Goal: Navigation & Orientation: Find specific page/section

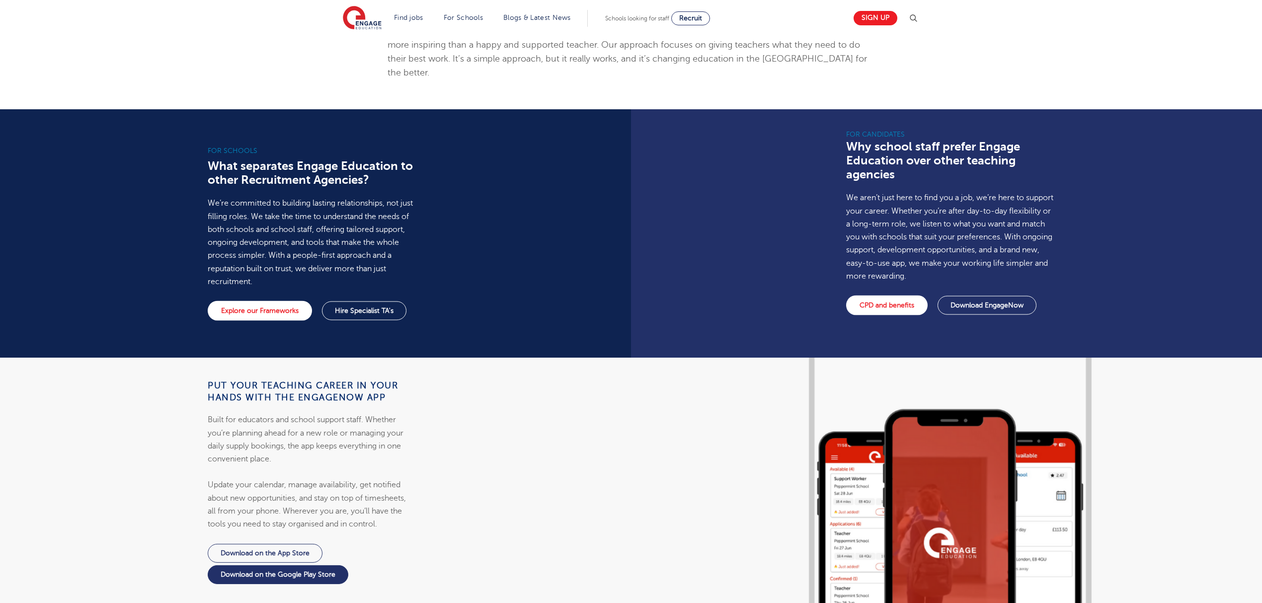
scroll to position [662, 0]
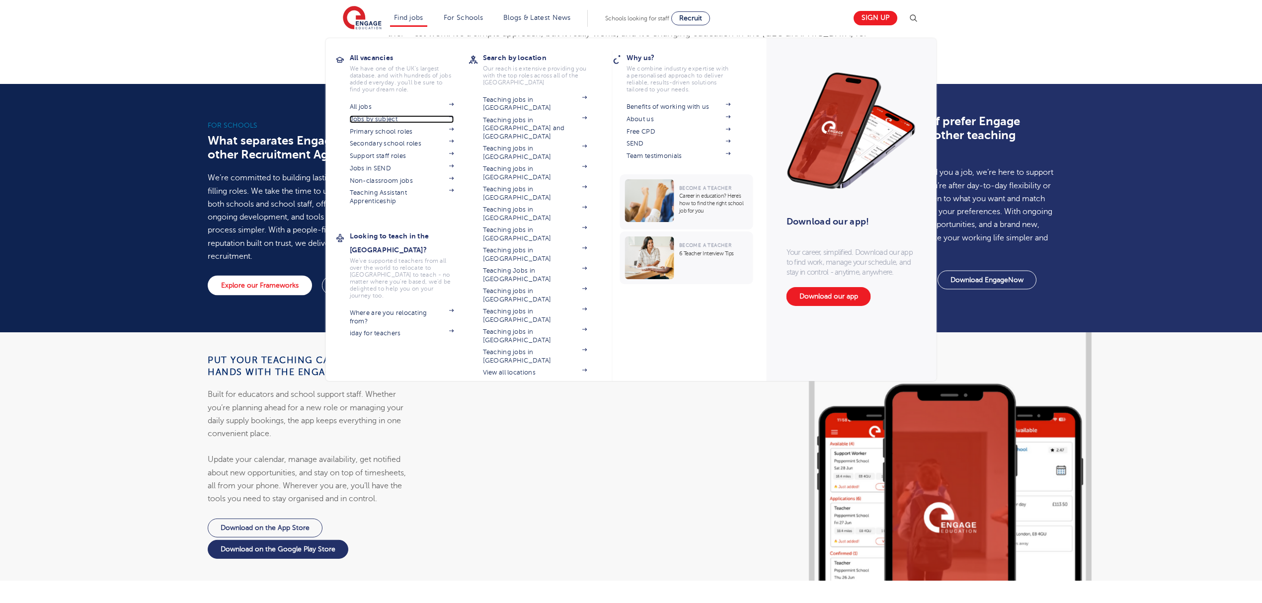
click at [373, 119] on link "Jobs by subject" at bounding box center [402, 119] width 104 height 8
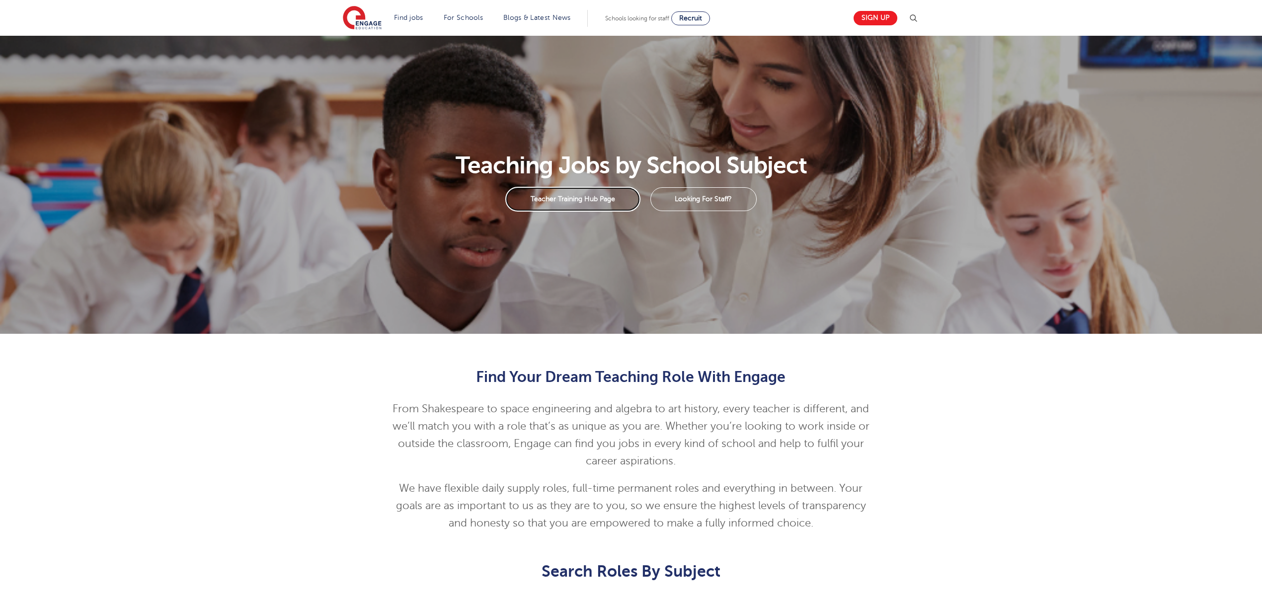
click at [535, 200] on link "Teacher Training Hub Page" at bounding box center [572, 199] width 135 height 25
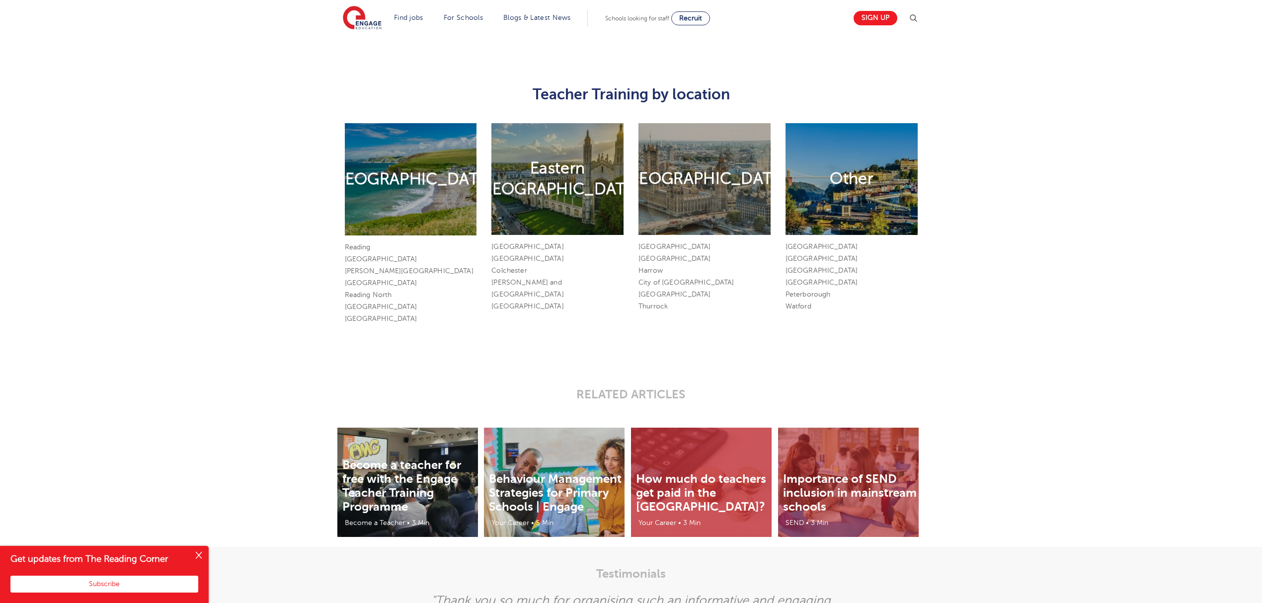
scroll to position [1258, 0]
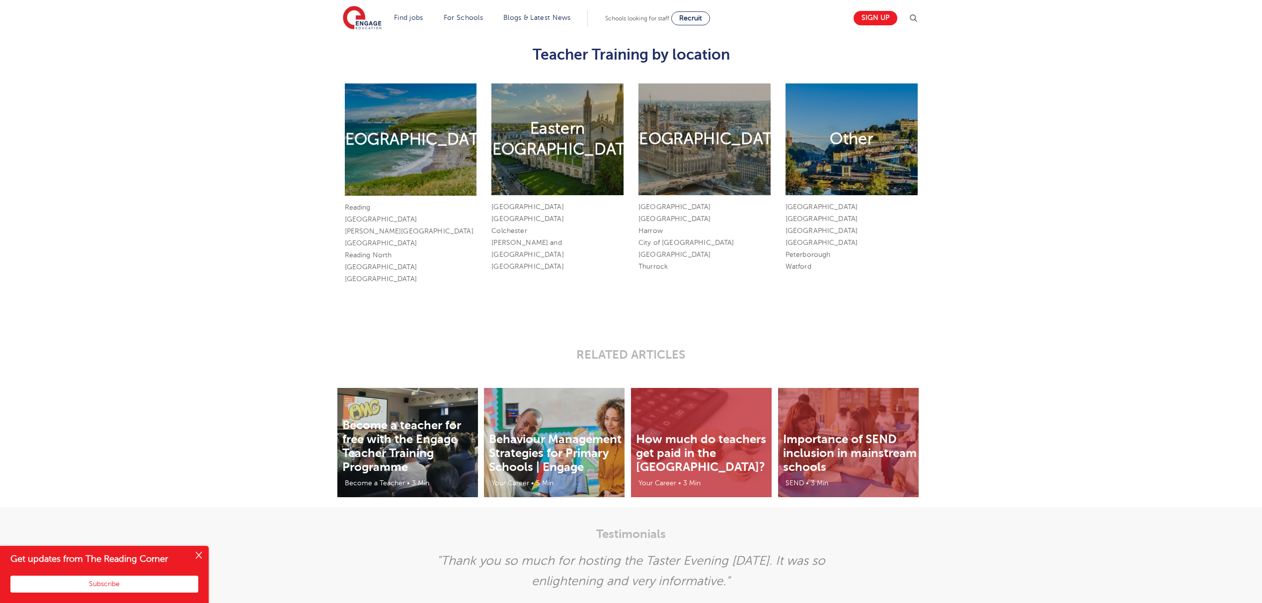
click at [541, 146] on h2 "Eastern [GEOGRAPHIC_DATA]" at bounding box center [557, 139] width 164 height 42
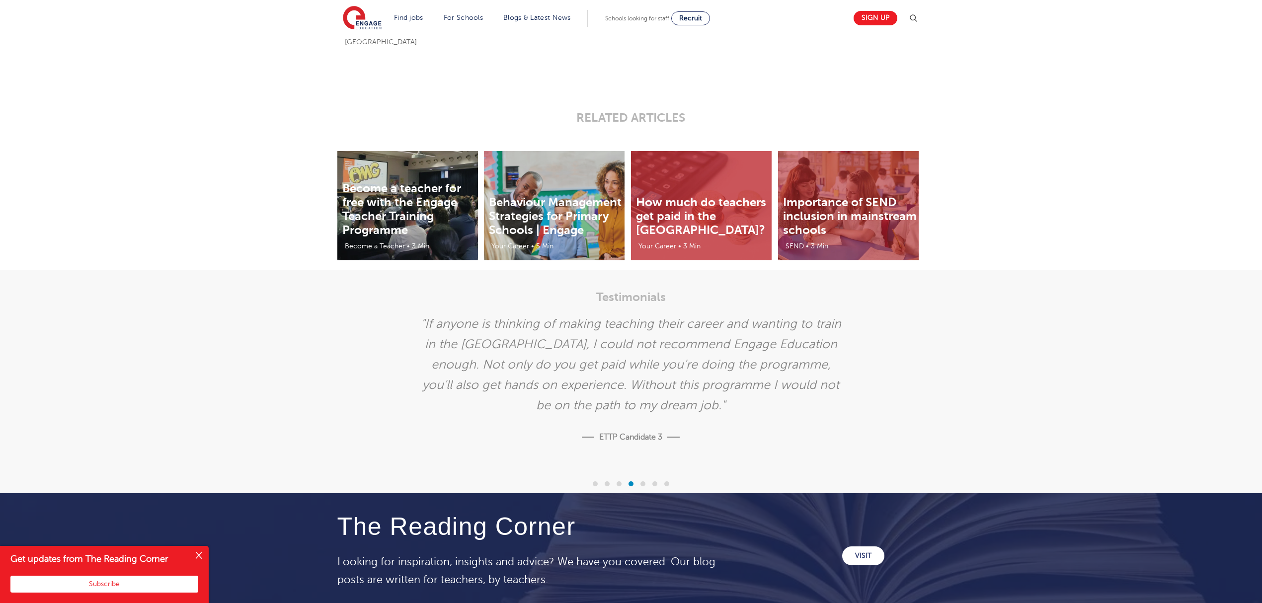
scroll to position [1756, 0]
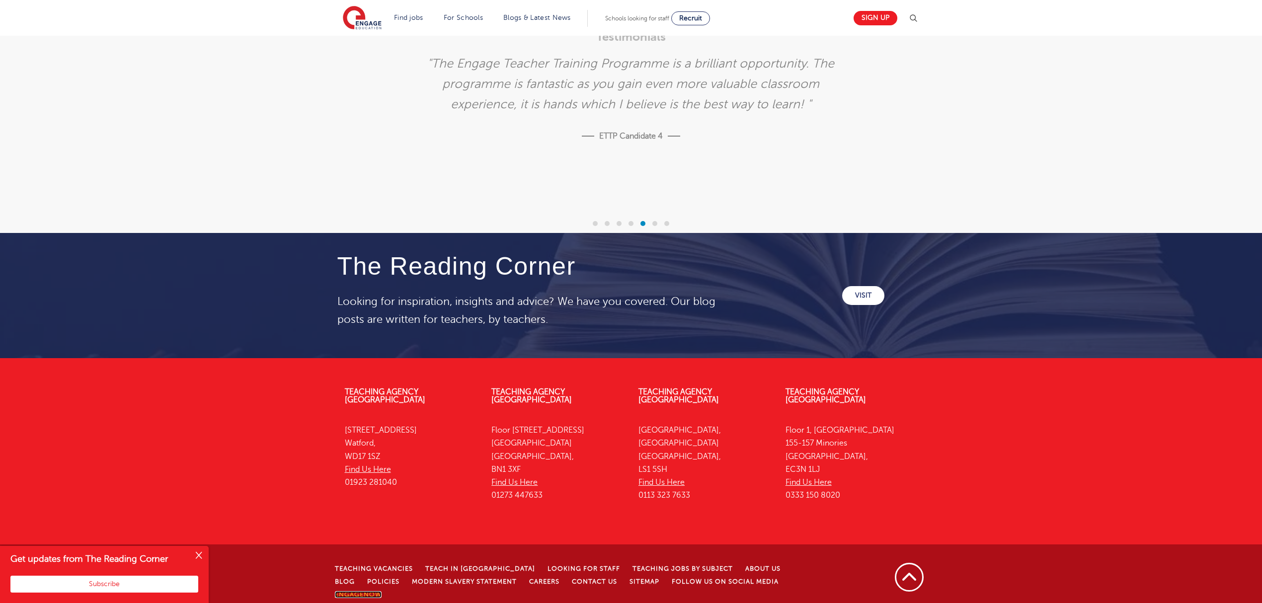
click at [382, 591] on link "EngageNow" at bounding box center [358, 594] width 47 height 7
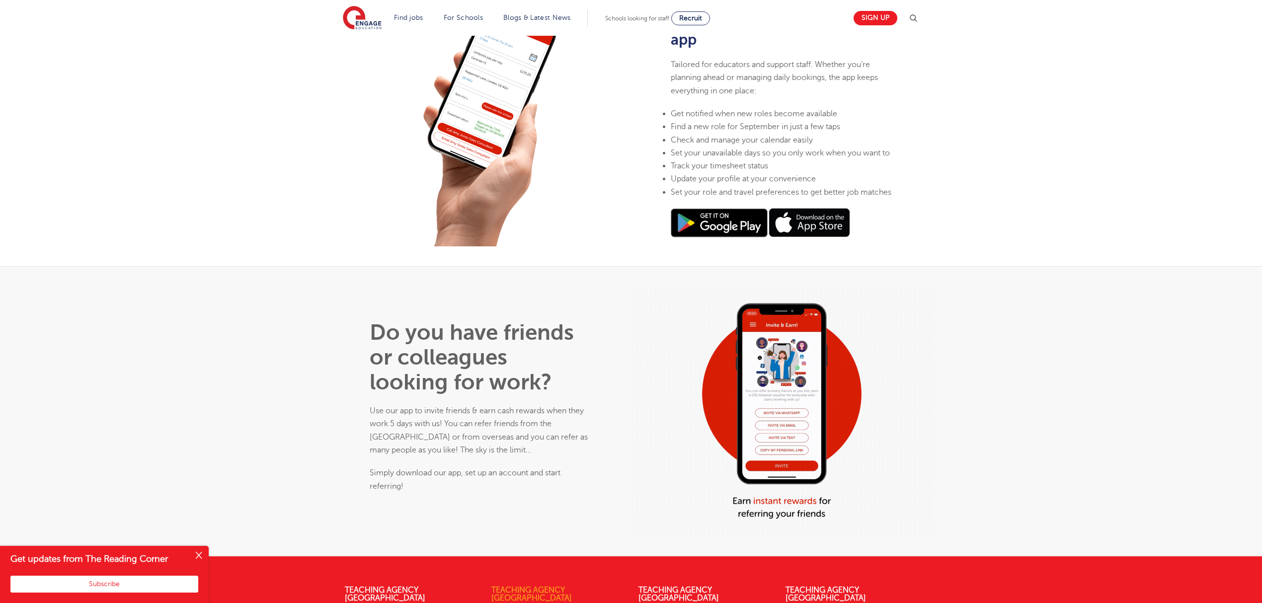
scroll to position [529, 0]
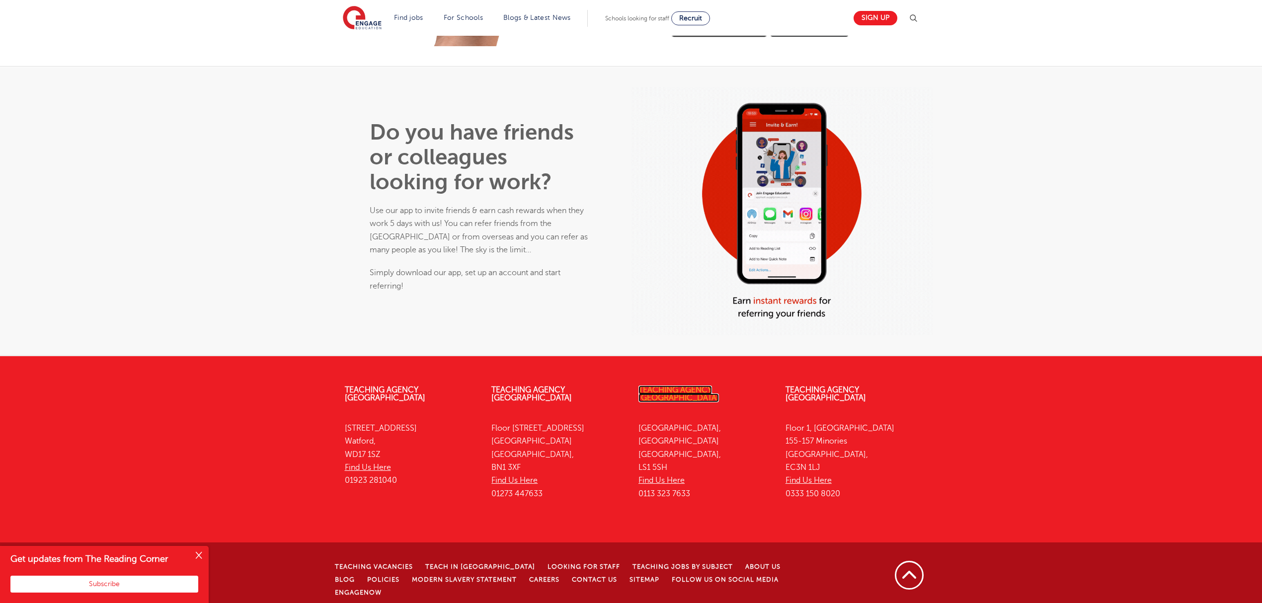
click at [686, 387] on link "Teaching Agency [GEOGRAPHIC_DATA]" at bounding box center [678, 394] width 80 height 17
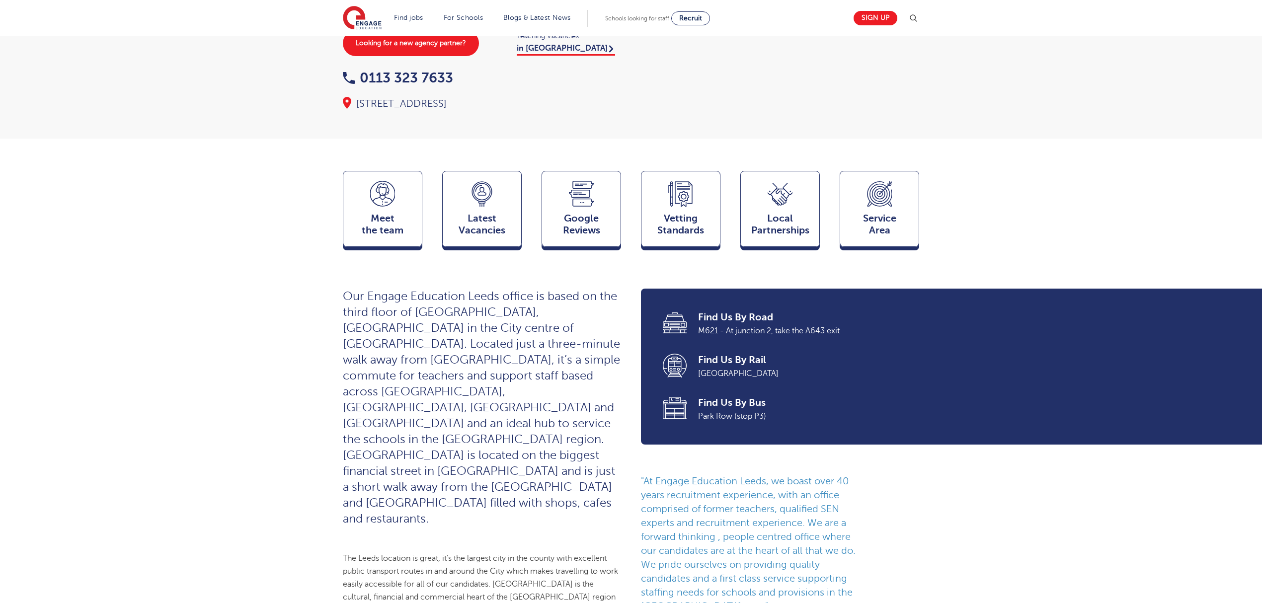
scroll to position [331, 0]
